Goal: Entertainment & Leisure: Consume media (video, audio)

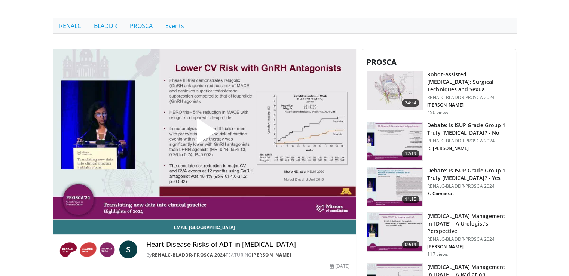
scroll to position [189, 0]
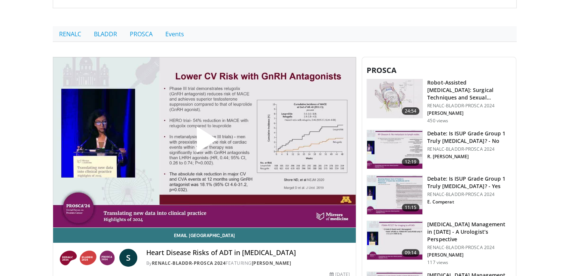
click at [204, 142] on span "Video Player" at bounding box center [204, 142] width 0 height 0
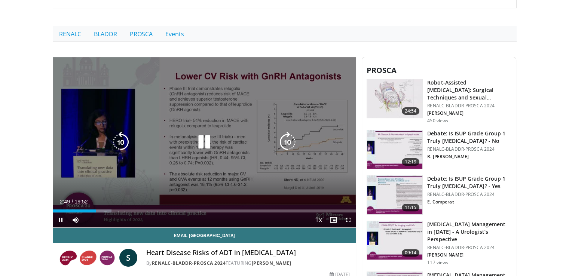
click at [152, 105] on div "10 seconds Tap to unmute" at bounding box center [204, 142] width 303 height 171
